Goal: Task Accomplishment & Management: Manage account settings

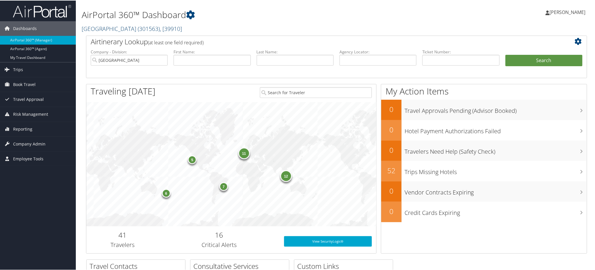
click at [160, 28] on span ", [ 39910 ]" at bounding box center [171, 28] width 22 height 8
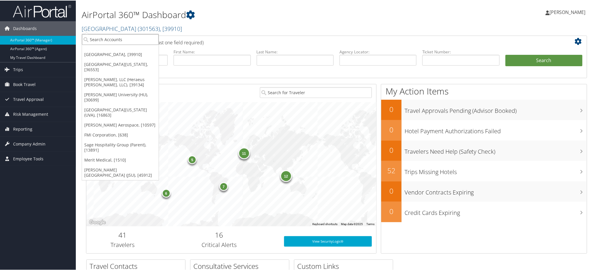
click at [128, 39] on input "search" at bounding box center [120, 39] width 77 height 11
type input "bgsu"
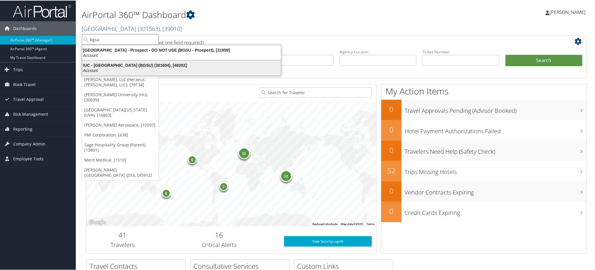
click at [109, 67] on div "Account" at bounding box center [182, 69] width 206 height 5
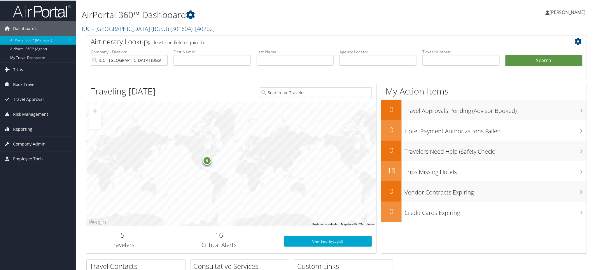
click at [28, 143] on span "Company Admin" at bounding box center [29, 143] width 32 height 15
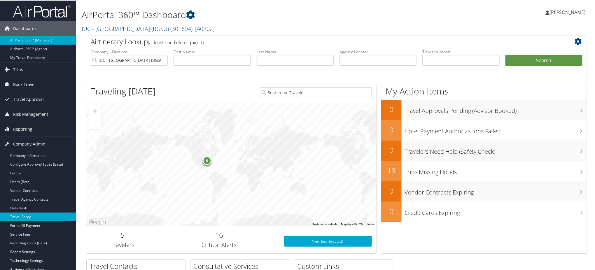
click at [23, 215] on link "Travel Policy" at bounding box center [38, 216] width 76 height 9
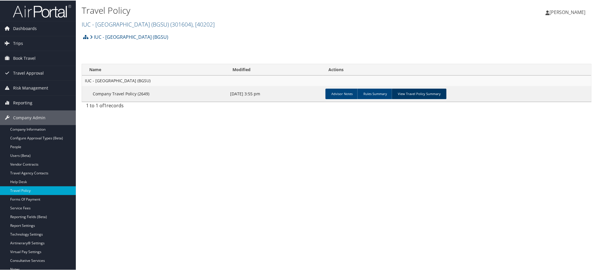
click at [426, 94] on link "View Travel Policy Summary" at bounding box center [419, 93] width 55 height 10
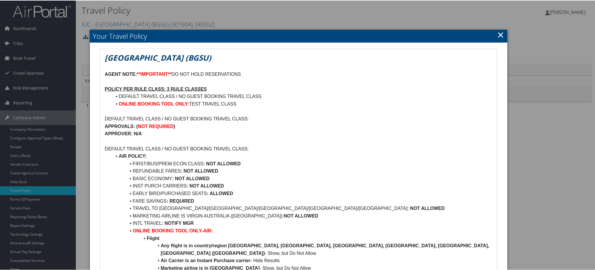
click at [500, 37] on link "×" at bounding box center [501, 34] width 7 height 12
